Goal: Task Accomplishment & Management: Complete application form

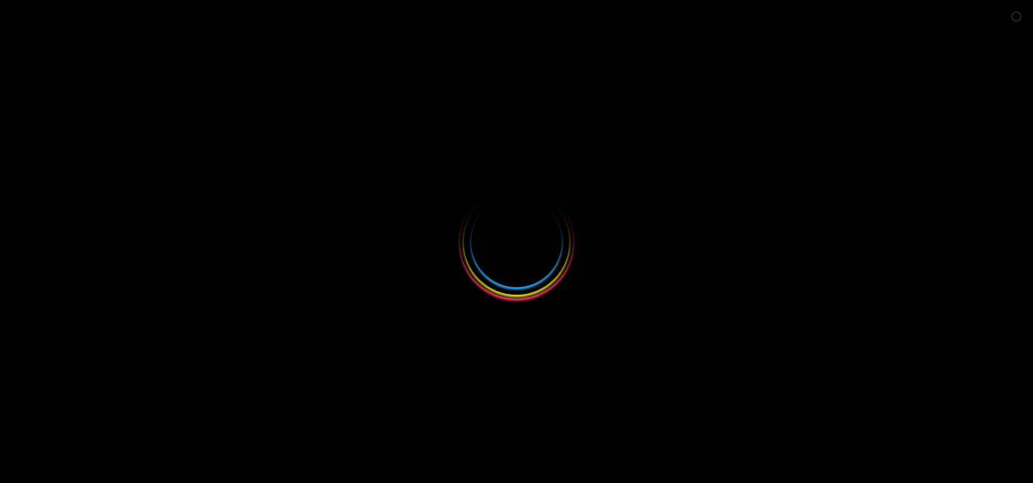
select select
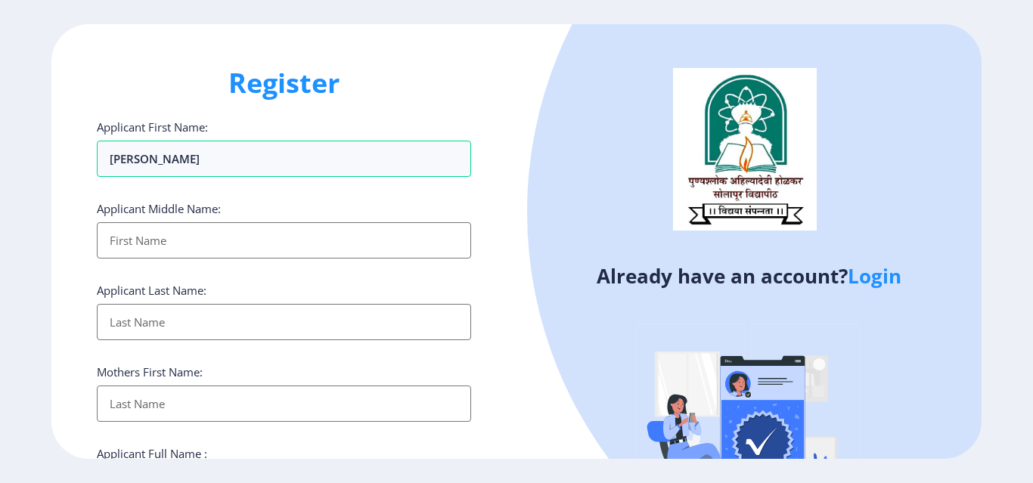
type input "[PERSON_NAME]"
click at [154, 228] on input "Applicant First Name:" at bounding box center [284, 240] width 374 height 36
type input "Amar"
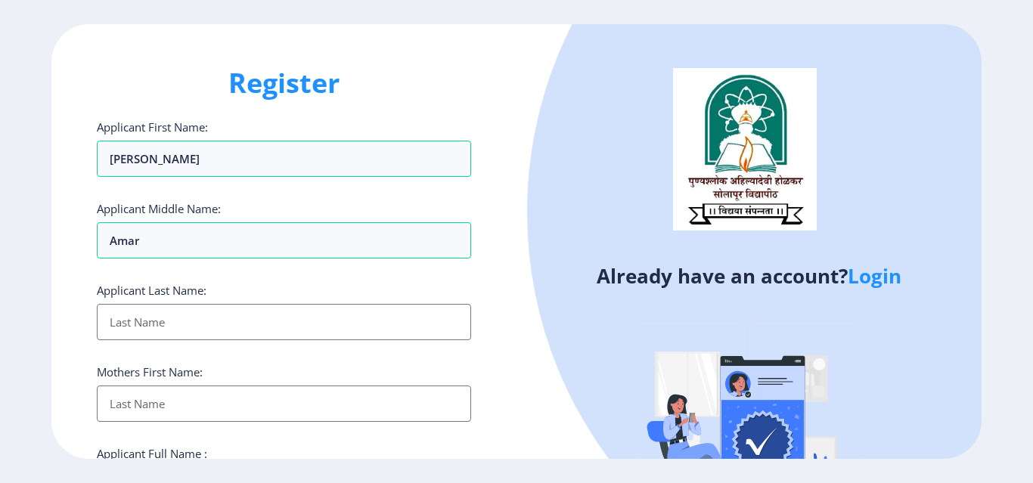
click at [159, 322] on input "Applicant First Name:" at bounding box center [284, 322] width 374 height 36
type input "[PERSON_NAME]"
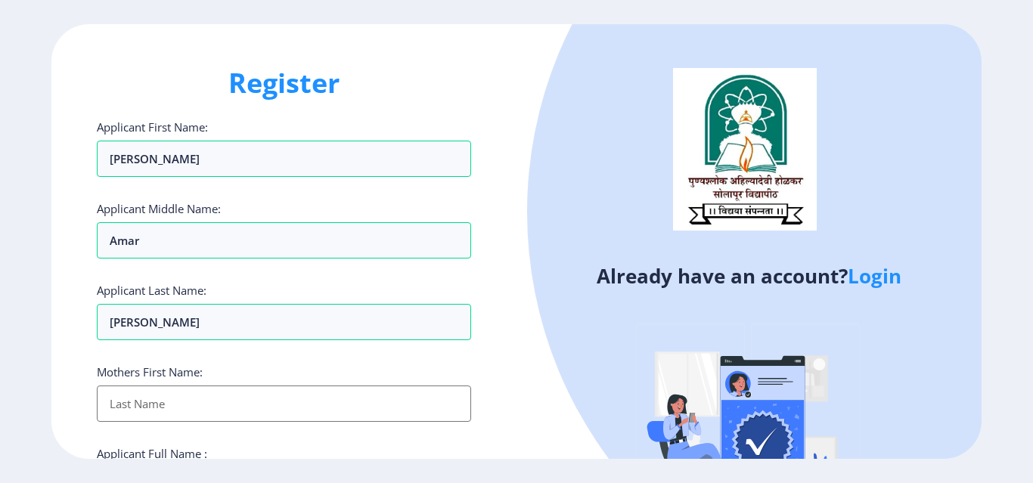
click at [175, 404] on input "Applicant First Name:" at bounding box center [284, 404] width 374 height 36
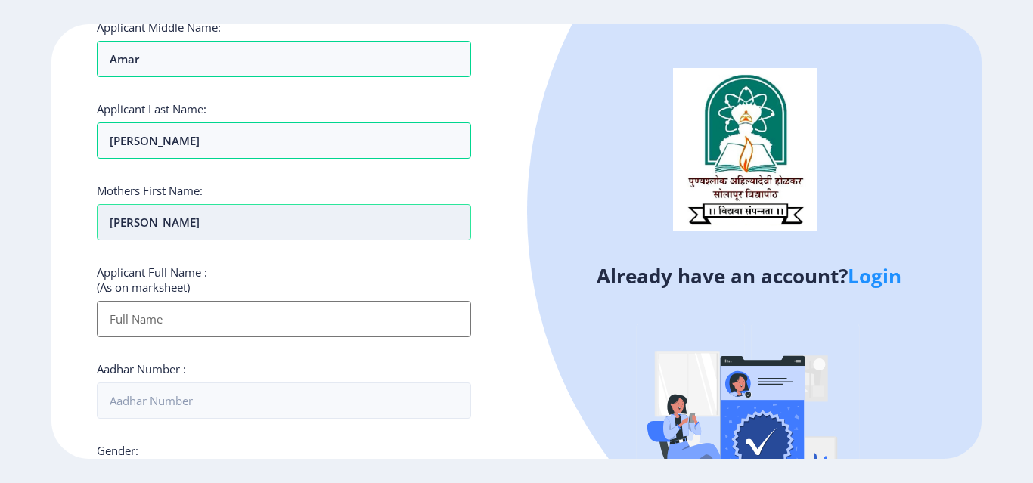
scroll to position [272, 0]
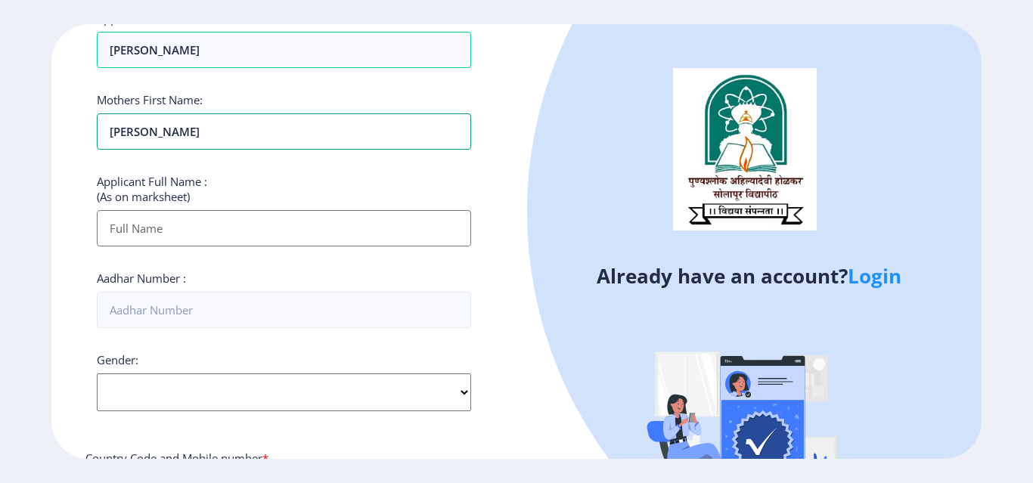
type input "[PERSON_NAME]"
click at [145, 228] on input "Applicant First Name:" at bounding box center [284, 228] width 374 height 36
type input "B"
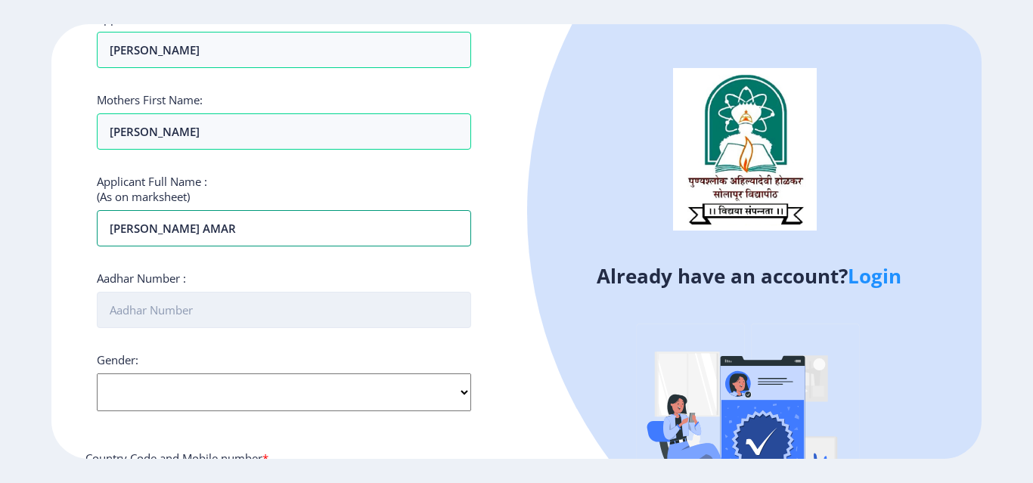
type input "[PERSON_NAME] AMAR"
click at [215, 318] on input "Aadhar Number :" at bounding box center [284, 310] width 374 height 36
type input "505822839707"
click at [435, 392] on select "Select Gender [DEMOGRAPHIC_DATA] [DEMOGRAPHIC_DATA] Other" at bounding box center [284, 392] width 374 height 38
select select "[DEMOGRAPHIC_DATA]"
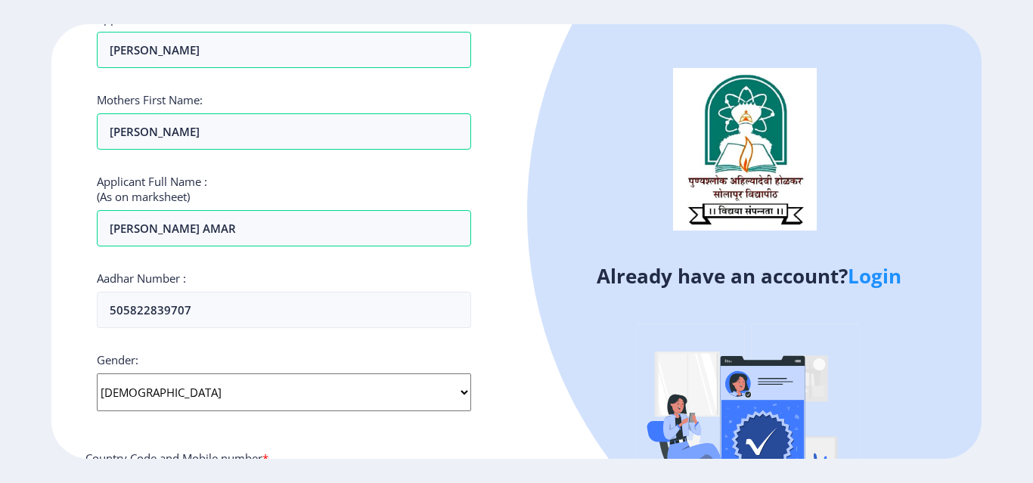
click option "[DEMOGRAPHIC_DATA]" at bounding box center [0, 0] width 0 height 0
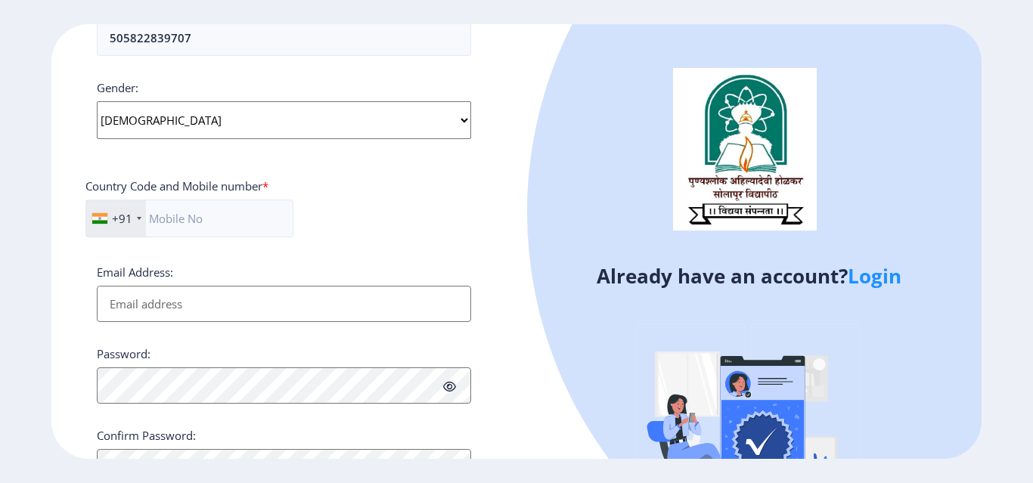
scroll to position [618, 0]
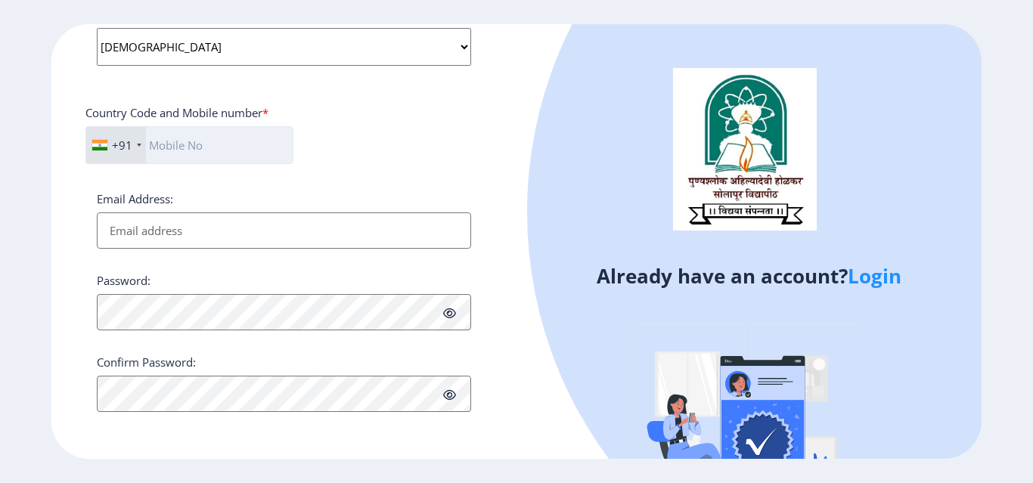
click at [203, 150] on input "text" at bounding box center [189, 145] width 208 height 38
type input "9518573292"
click at [179, 228] on input "Email Address:" at bounding box center [284, 230] width 374 height 36
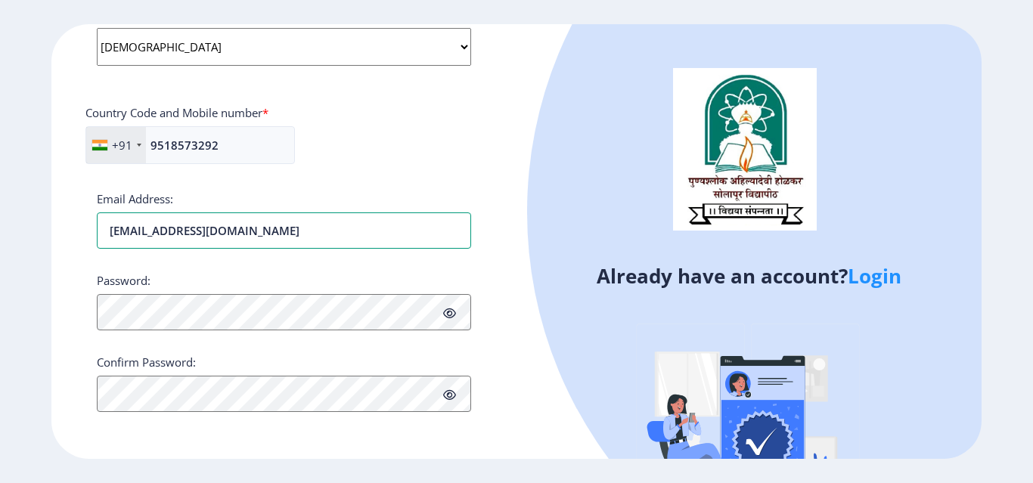
type input "[EMAIL_ADDRESS][DOMAIN_NAME]"
click at [446, 318] on icon at bounding box center [449, 313] width 13 height 11
click at [140, 446] on button "Proceed" at bounding box center [126, 445] width 58 height 17
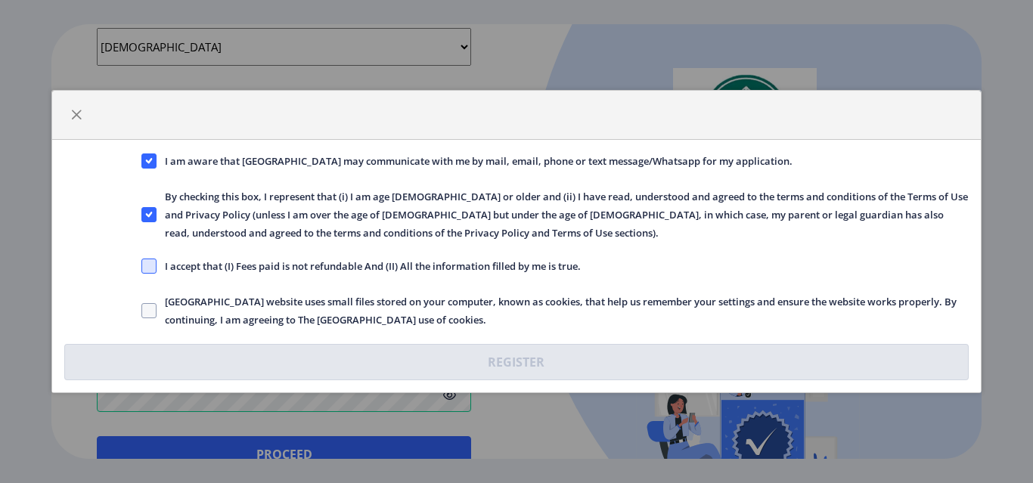
click at [153, 267] on span at bounding box center [148, 266] width 15 height 15
click at [142, 267] on input "I accept that (I) Fees paid is not refundable And (II) All the information fill…" at bounding box center [141, 266] width 1 height 1
checkbox input "true"
click at [152, 307] on span at bounding box center [148, 310] width 15 height 15
click at [142, 311] on input "[GEOGRAPHIC_DATA] website uses small files stored on your computer, known as co…" at bounding box center [141, 311] width 1 height 1
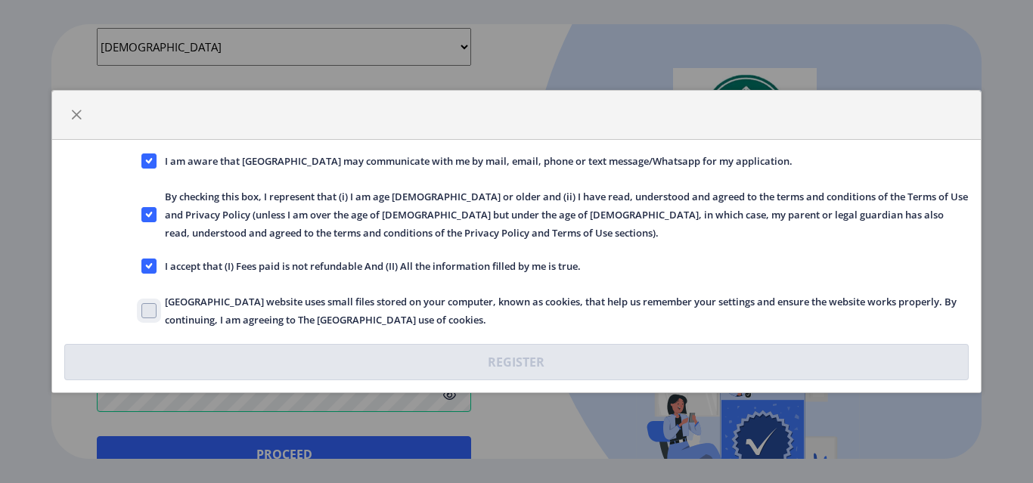
checkbox input "true"
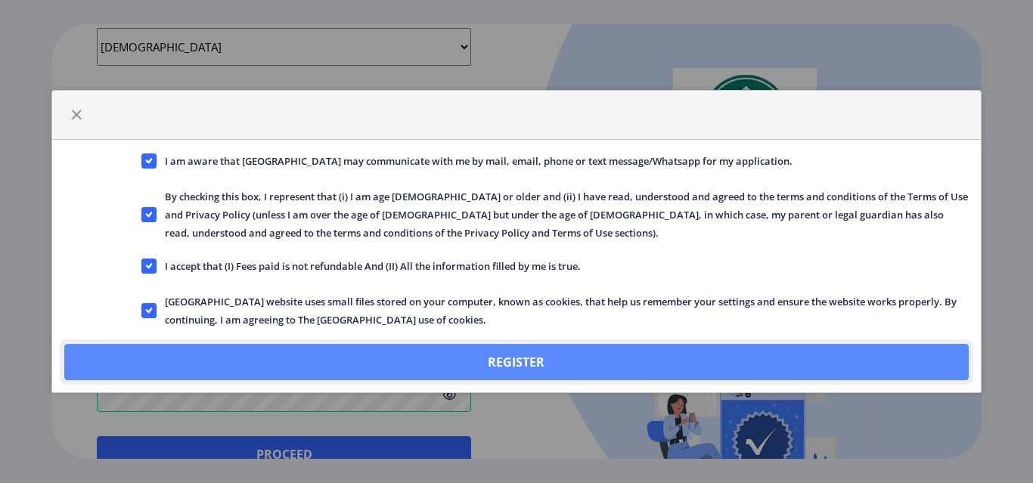
click at [452, 351] on button "Register" at bounding box center [515, 362] width 903 height 36
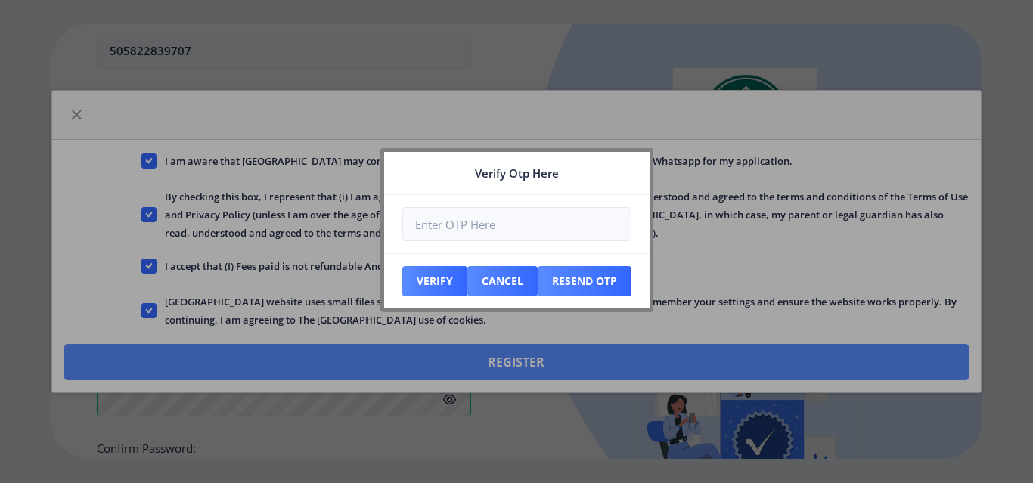
scroll to position [704, 0]
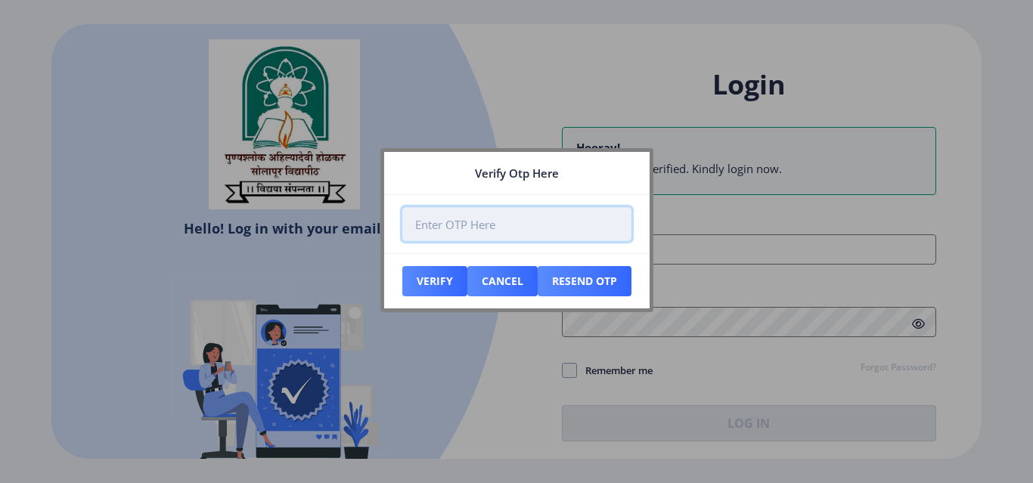
click at [448, 227] on input "number" at bounding box center [516, 224] width 229 height 34
click at [496, 219] on input "number" at bounding box center [516, 224] width 229 height 34
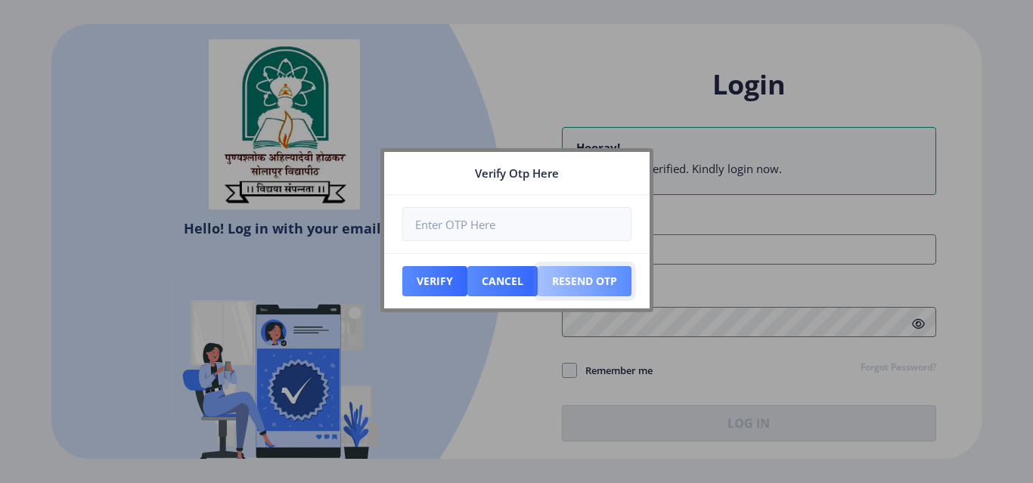
click at [467, 273] on button "Resend Otp" at bounding box center [434, 281] width 65 height 30
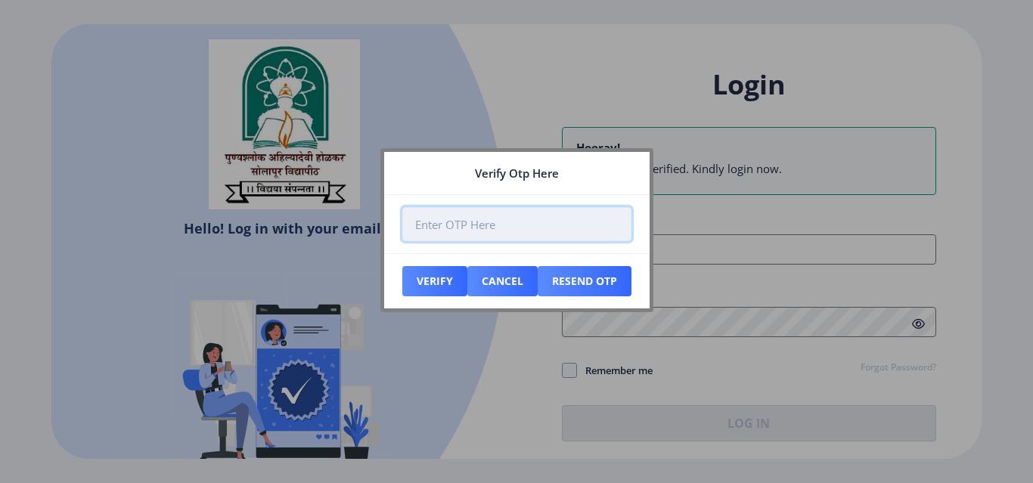
click at [473, 226] on input "number" at bounding box center [516, 224] width 229 height 34
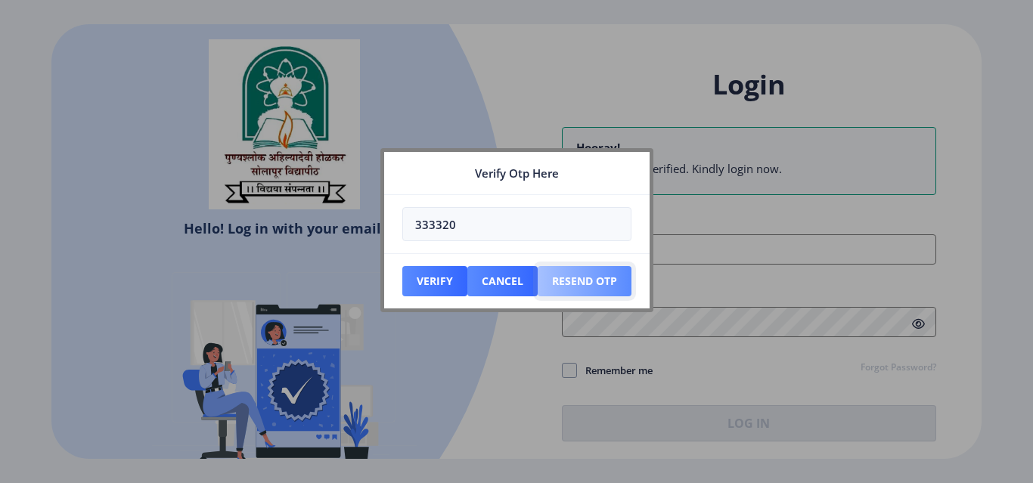
click at [467, 274] on button "Resend Otp" at bounding box center [434, 281] width 65 height 30
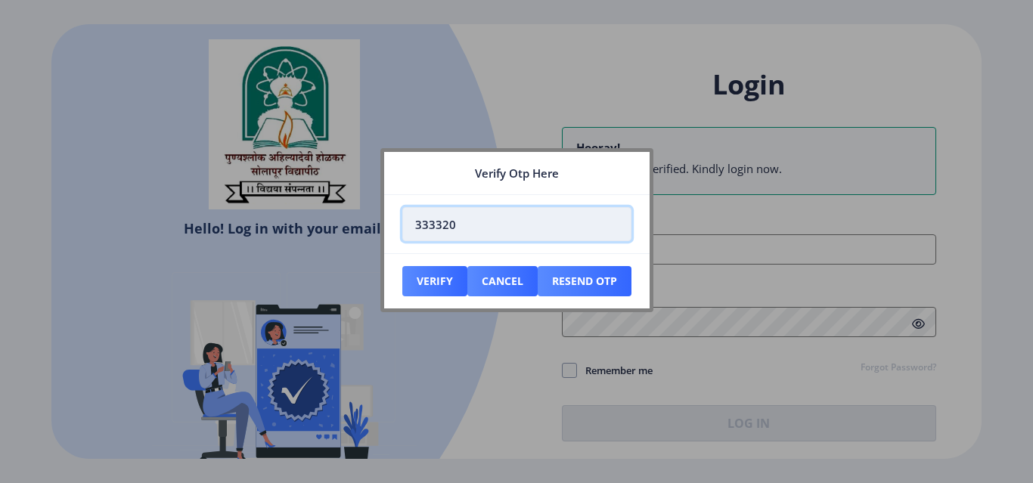
click at [477, 231] on input "333320" at bounding box center [516, 224] width 229 height 34
type input "3"
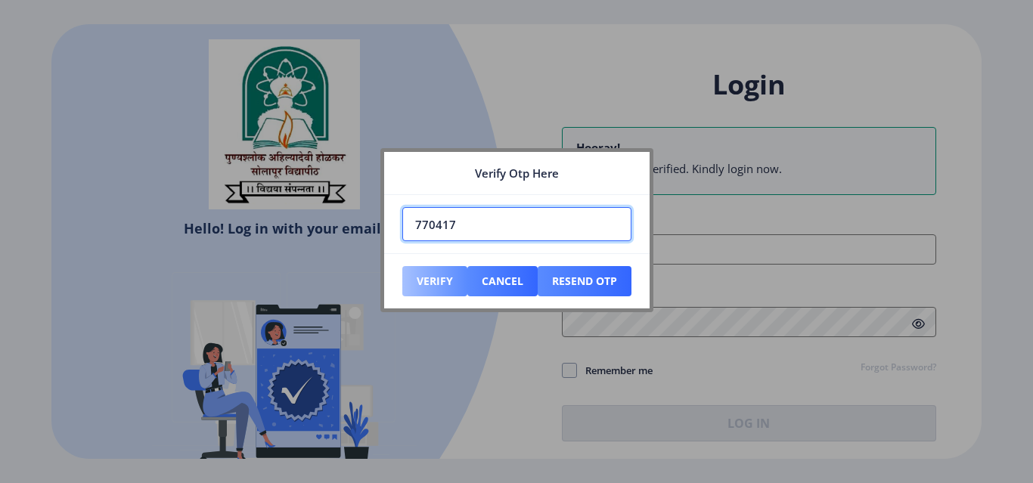
type input "770417"
click at [431, 282] on button "Verify" at bounding box center [434, 281] width 65 height 30
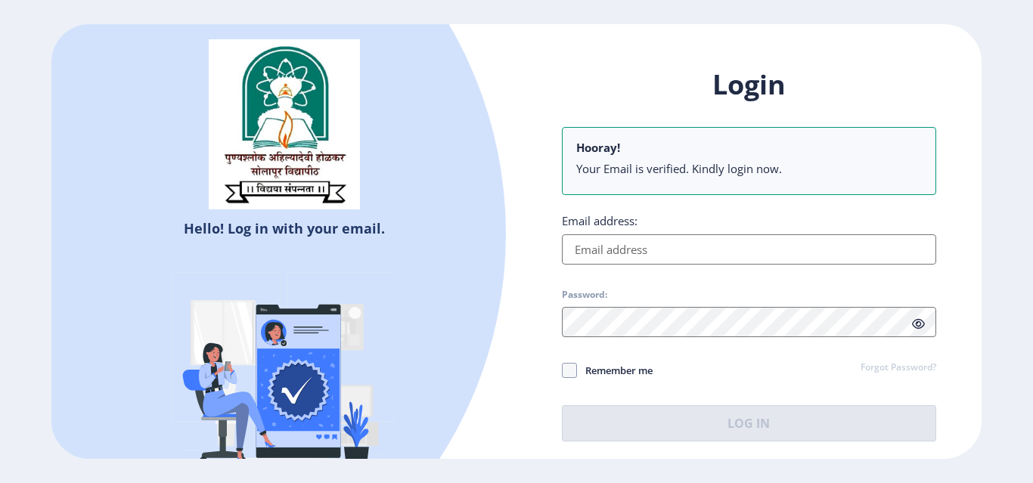
click at [607, 248] on input "Email address:" at bounding box center [749, 249] width 374 height 30
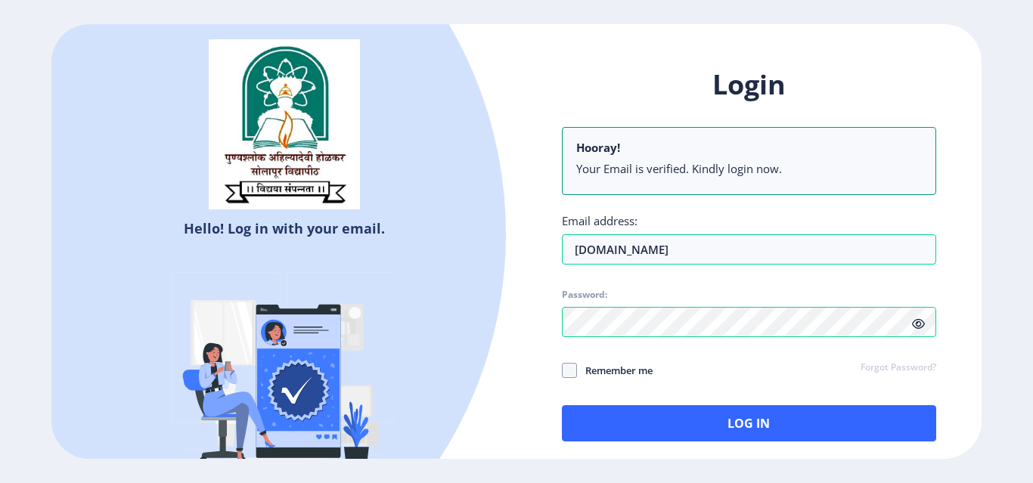
click at [920, 327] on icon at bounding box center [918, 323] width 13 height 11
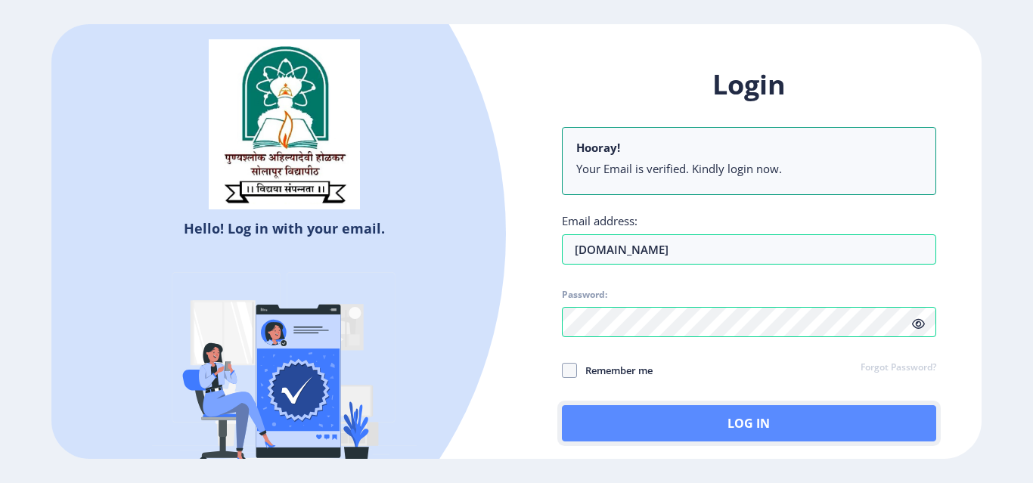
click at [764, 426] on button "Log In" at bounding box center [749, 423] width 374 height 36
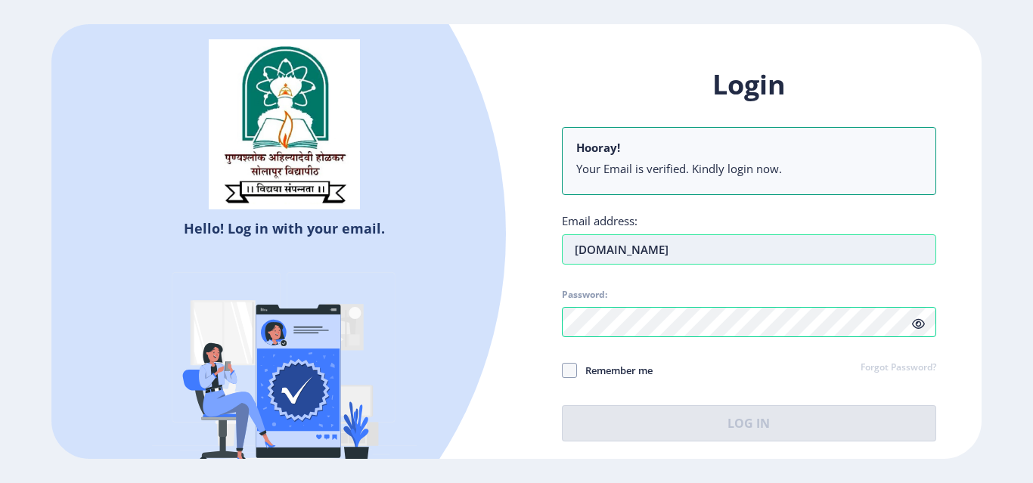
click at [644, 250] on input "[DOMAIN_NAME]" at bounding box center [749, 249] width 374 height 30
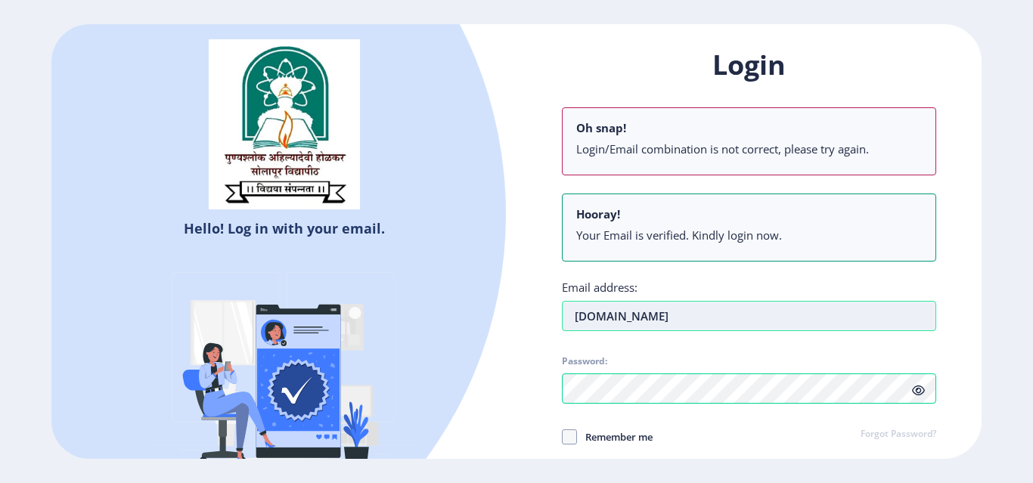
type input "[DOMAIN_NAME]"
click at [779, 242] on li "Your Email is verified. Kindly login now." at bounding box center [749, 235] width 346 height 15
click at [726, 308] on input "[DOMAIN_NAME]" at bounding box center [749, 316] width 374 height 30
click at [776, 319] on input "[DOMAIN_NAME]" at bounding box center [749, 316] width 374 height 30
click at [569, 435] on span at bounding box center [569, 436] width 15 height 15
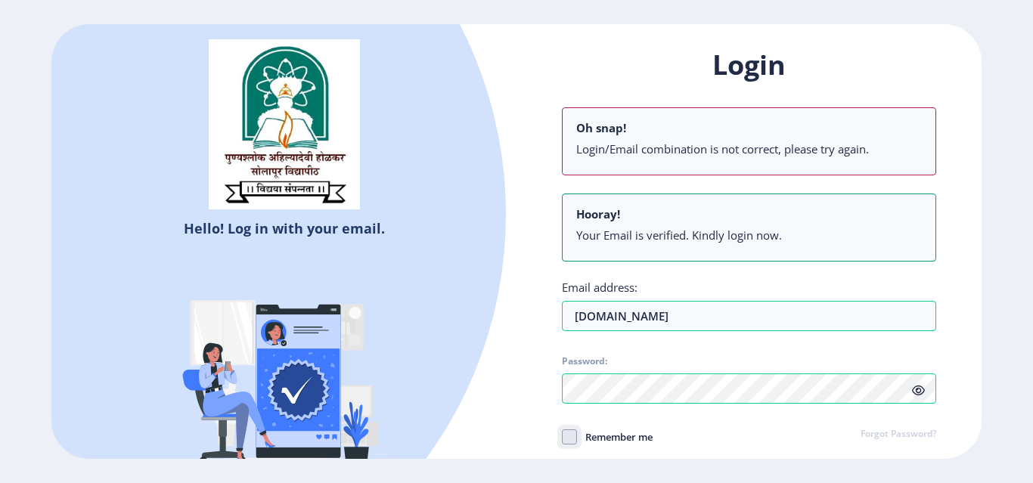
click at [562, 436] on input "Remember me" at bounding box center [562, 436] width 1 height 1
click at [571, 435] on use at bounding box center [569, 436] width 7 height 5
click at [562, 436] on input "Remember me" at bounding box center [562, 436] width 1 height 1
click at [749, 313] on input "[DOMAIN_NAME]" at bounding box center [749, 316] width 374 height 30
click at [752, 316] on input "[DOMAIN_NAME]" at bounding box center [749, 316] width 374 height 30
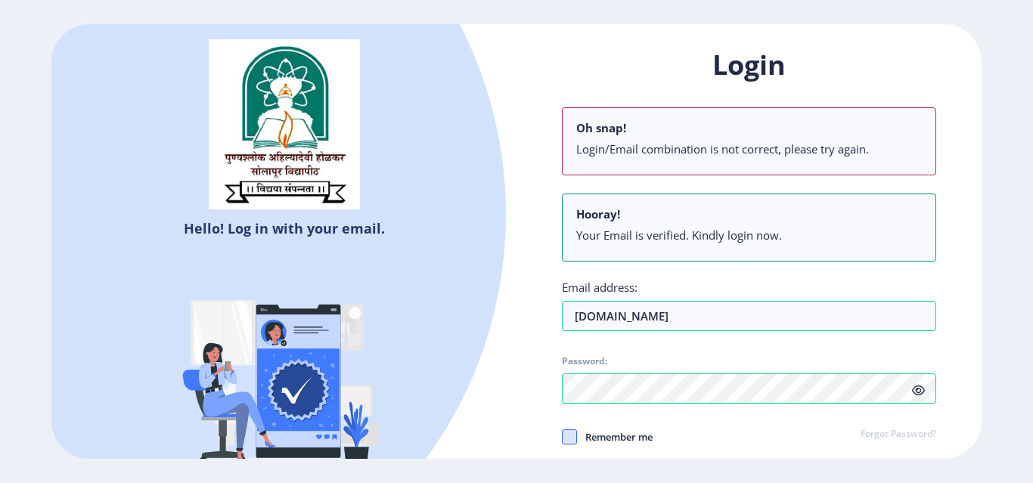
click at [572, 443] on span at bounding box center [569, 436] width 15 height 15
click at [562, 437] on input "Remember me" at bounding box center [562, 436] width 1 height 1
click at [569, 439] on use at bounding box center [569, 436] width 7 height 5
click at [562, 437] on input "Remember me" at bounding box center [562, 436] width 1 height 1
checkbox input "false"
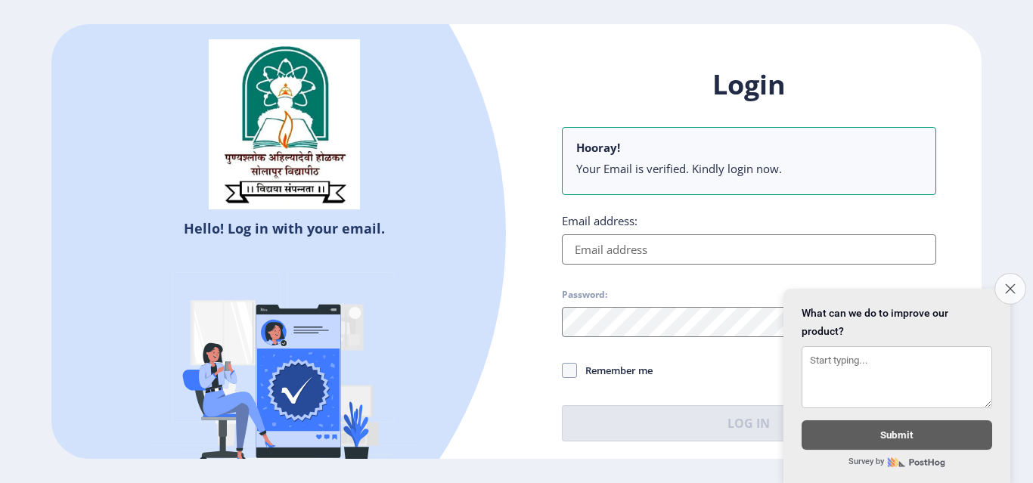
click at [1010, 284] on icon "Close survey" at bounding box center [1010, 289] width 10 height 10
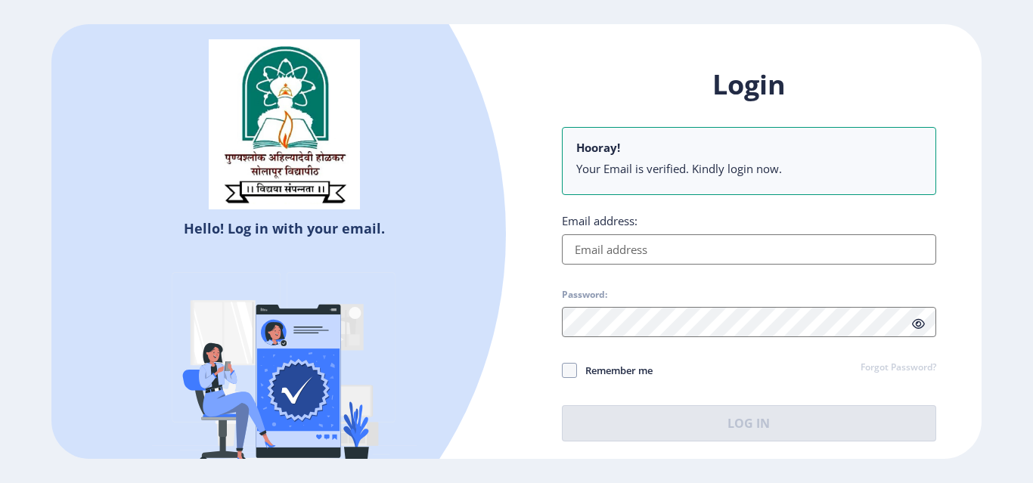
click at [769, 256] on input "Email address:" at bounding box center [749, 249] width 374 height 30
type input "kirtibidakar1252@gmail.com"
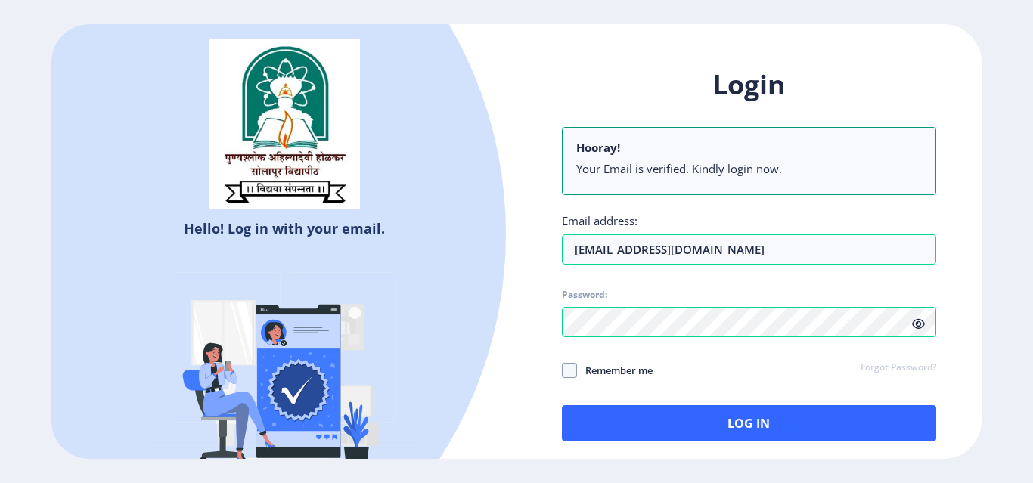
click at [913, 327] on icon at bounding box center [918, 323] width 13 height 11
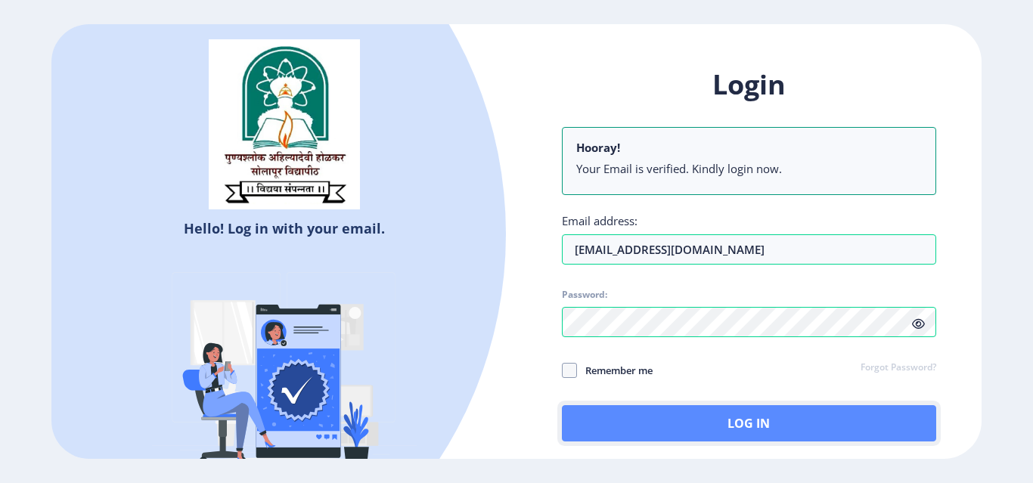
click at [819, 423] on button "Log In" at bounding box center [749, 423] width 374 height 36
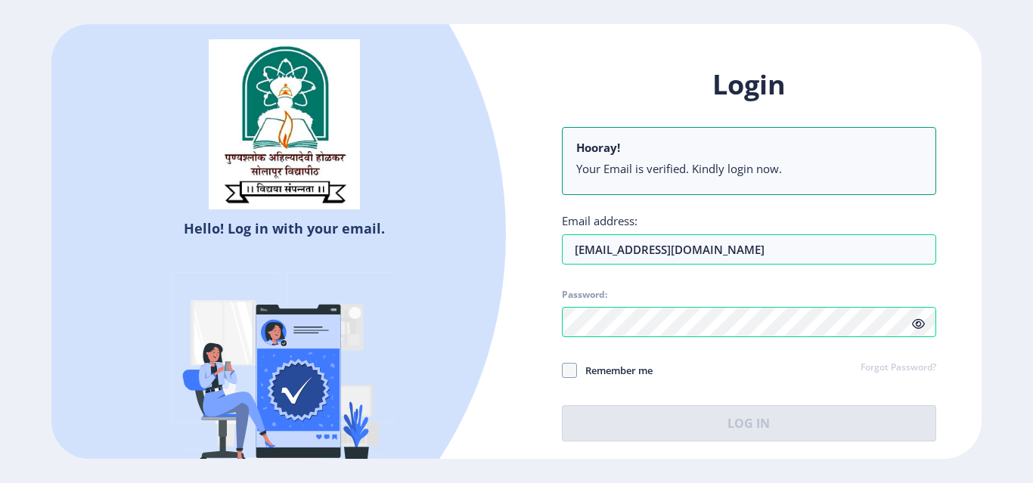
click at [874, 366] on link "Forgot Password?" at bounding box center [898, 368] width 76 height 14
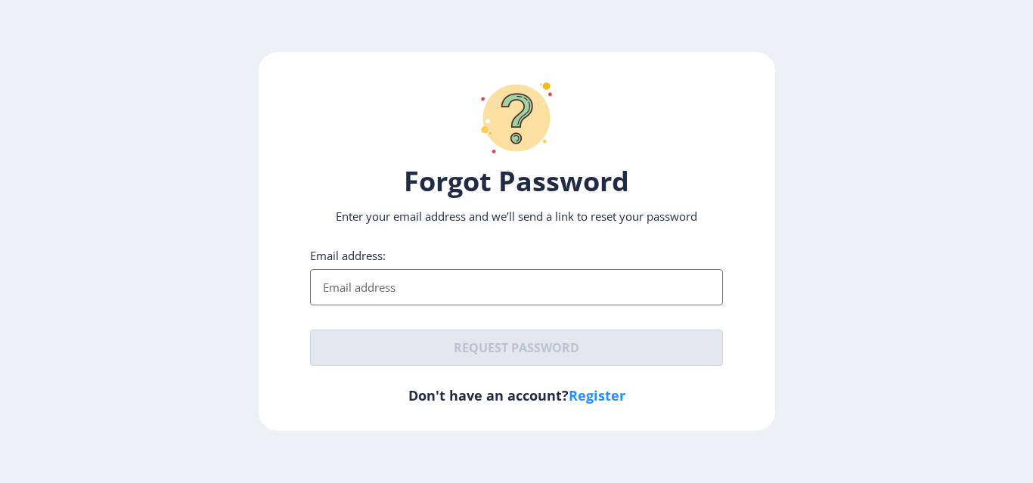
click at [346, 292] on input "Email address:" at bounding box center [516, 287] width 413 height 36
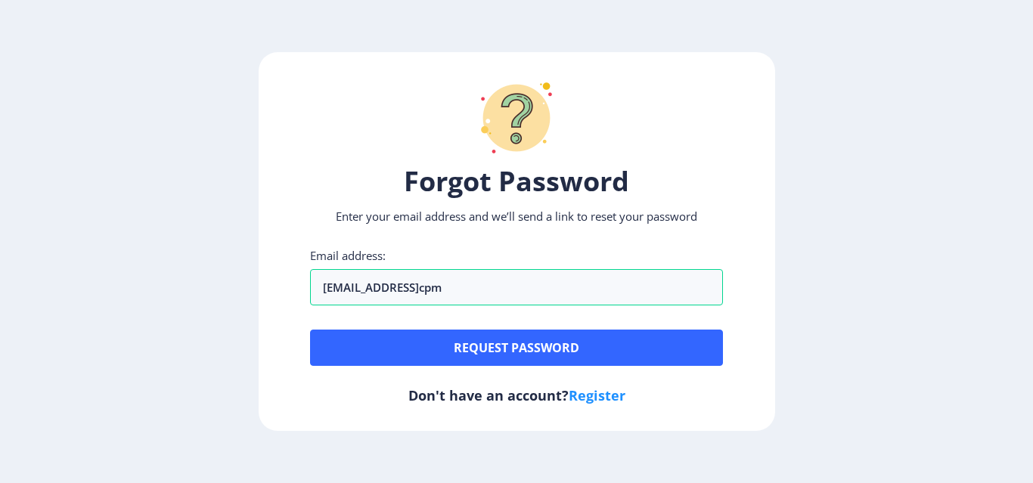
type input "kirtibidarkar1252@gmailcpm"
